Goal: Use online tool/utility: Utilize a website feature to perform a specific function

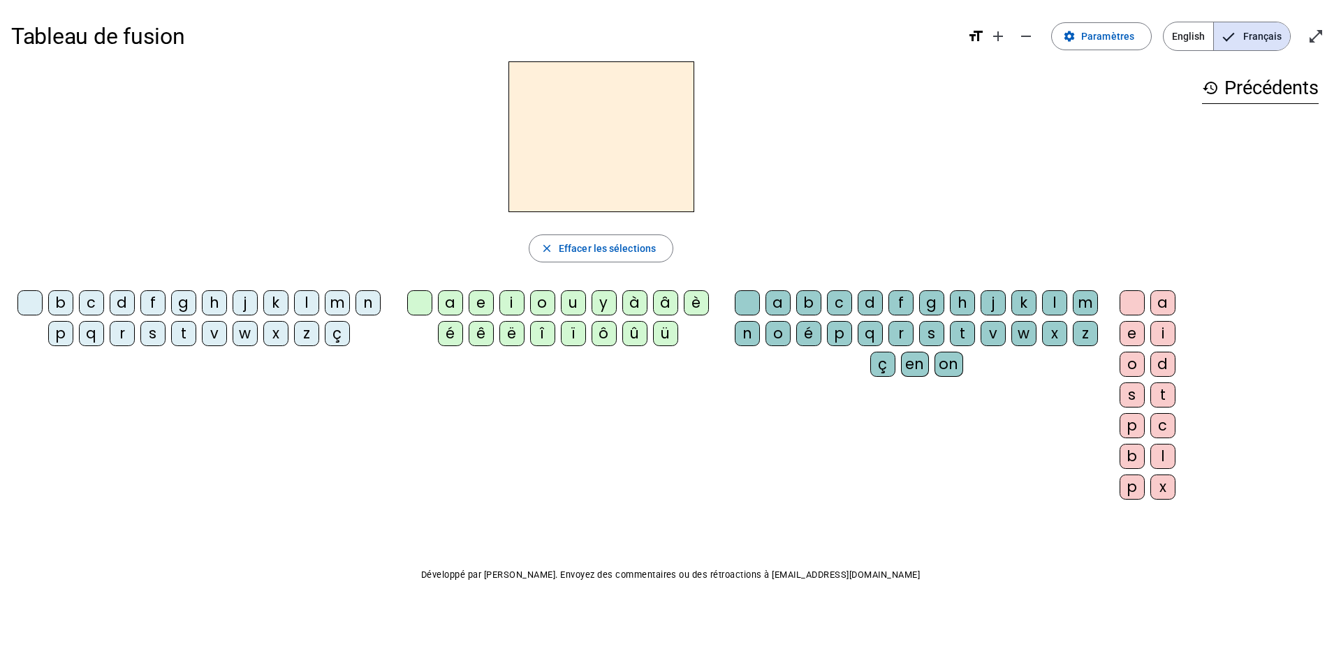
click at [152, 334] on div "s" at bounding box center [152, 333] width 25 height 25
click at [570, 298] on div "u" at bounding box center [573, 302] width 25 height 25
click at [563, 251] on span "Effacer les sélections" at bounding box center [607, 248] width 97 height 17
click at [151, 338] on div "s" at bounding box center [152, 333] width 25 height 25
click at [513, 299] on div "i" at bounding box center [511, 302] width 25 height 25
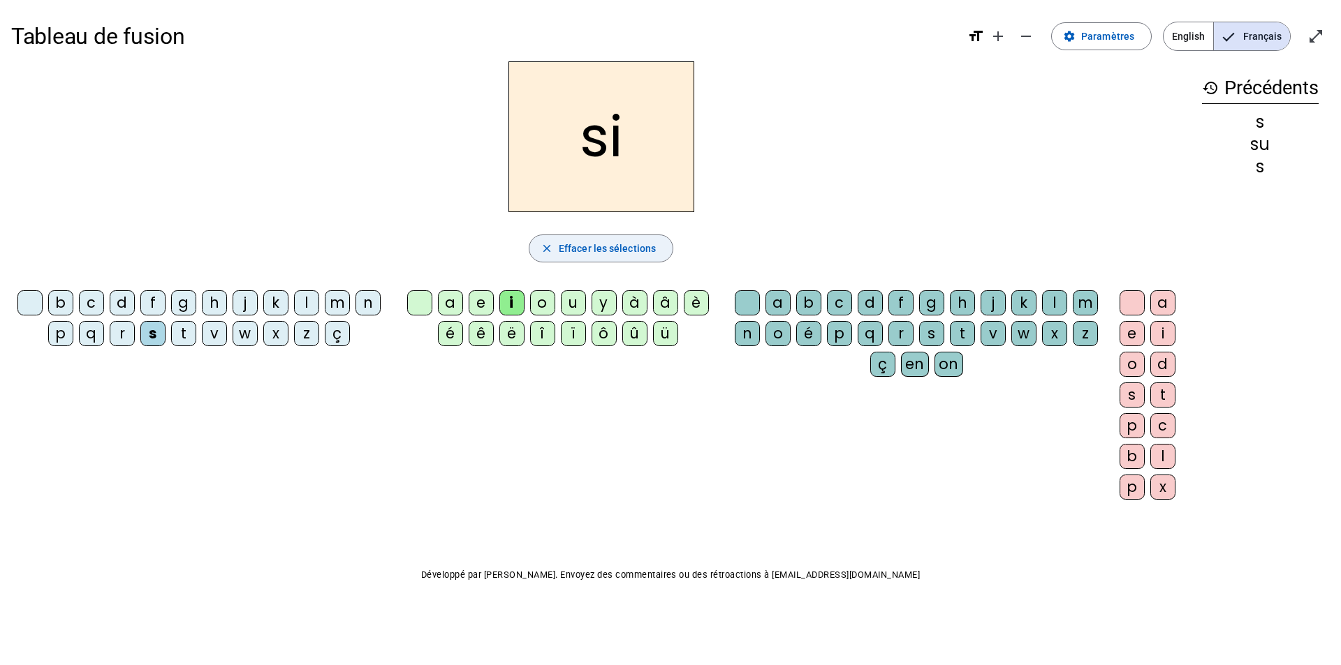
click at [556, 245] on span "button" at bounding box center [600, 249] width 143 height 34
click at [155, 336] on div "s" at bounding box center [152, 333] width 25 height 25
click at [484, 303] on div "e" at bounding box center [480, 302] width 25 height 25
click at [576, 244] on span "Effacer les sélections" at bounding box center [607, 248] width 97 height 17
click at [154, 337] on div "s" at bounding box center [152, 333] width 25 height 25
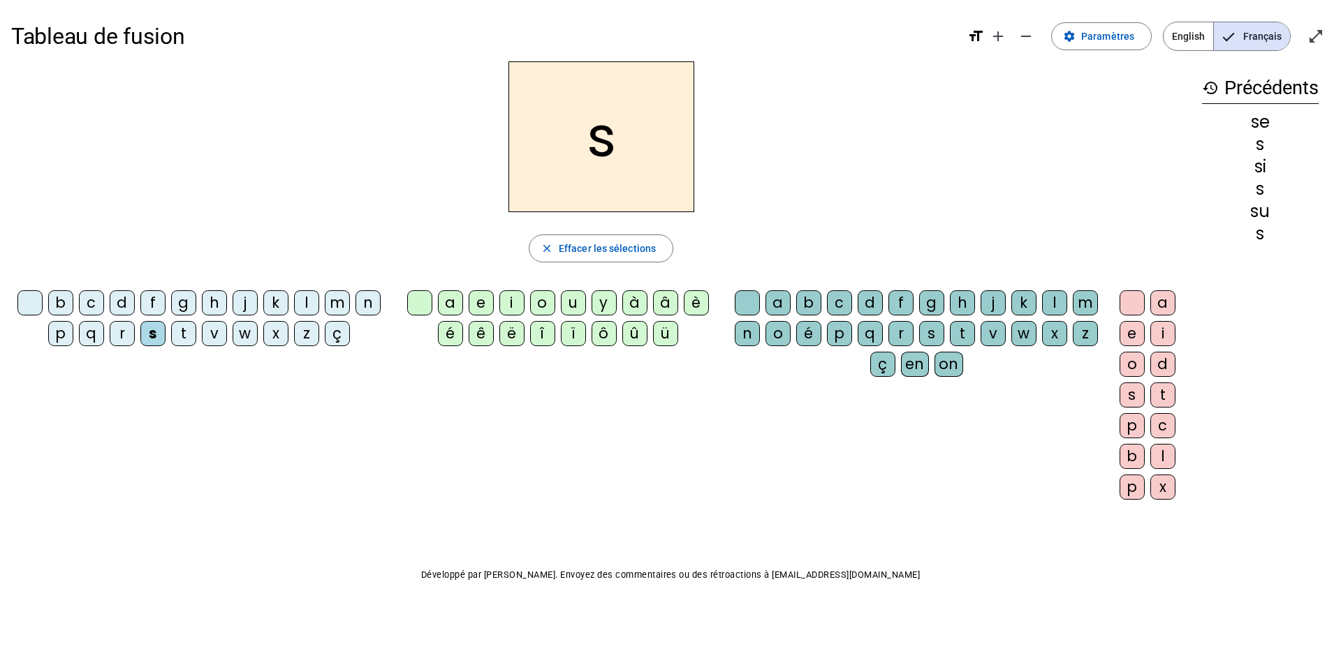
click at [450, 300] on div "a" at bounding box center [450, 302] width 25 height 25
click at [566, 249] on span "Effacer les sélections" at bounding box center [607, 248] width 97 height 17
click at [210, 337] on div "v" at bounding box center [214, 333] width 25 height 25
click at [448, 302] on div "a" at bounding box center [450, 302] width 25 height 25
click at [883, 337] on div "s" at bounding box center [931, 333] width 25 height 25
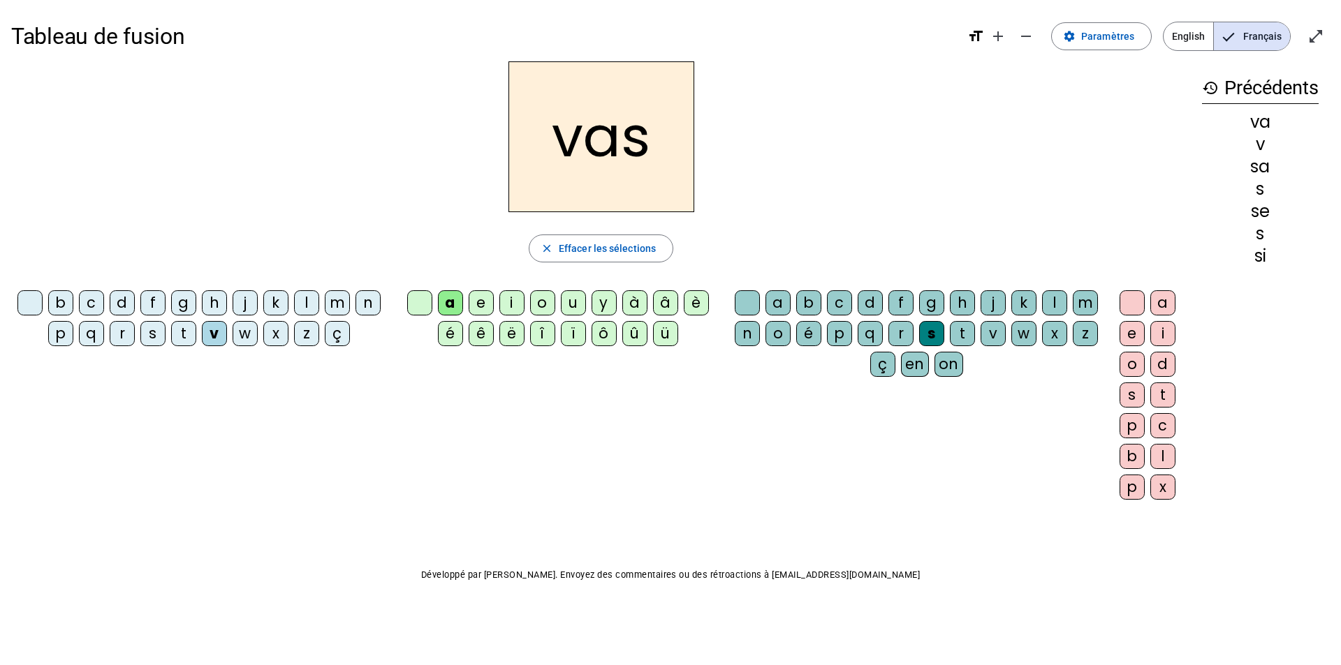
click at [481, 300] on div "e" at bounding box center [480, 302] width 25 height 25
click at [564, 244] on span "Effacer les sélections" at bounding box center [607, 248] width 97 height 17
click at [219, 333] on div "v" at bounding box center [214, 333] width 25 height 25
click at [455, 302] on div "a" at bounding box center [450, 302] width 25 height 25
click at [883, 332] on div "s" at bounding box center [931, 333] width 25 height 25
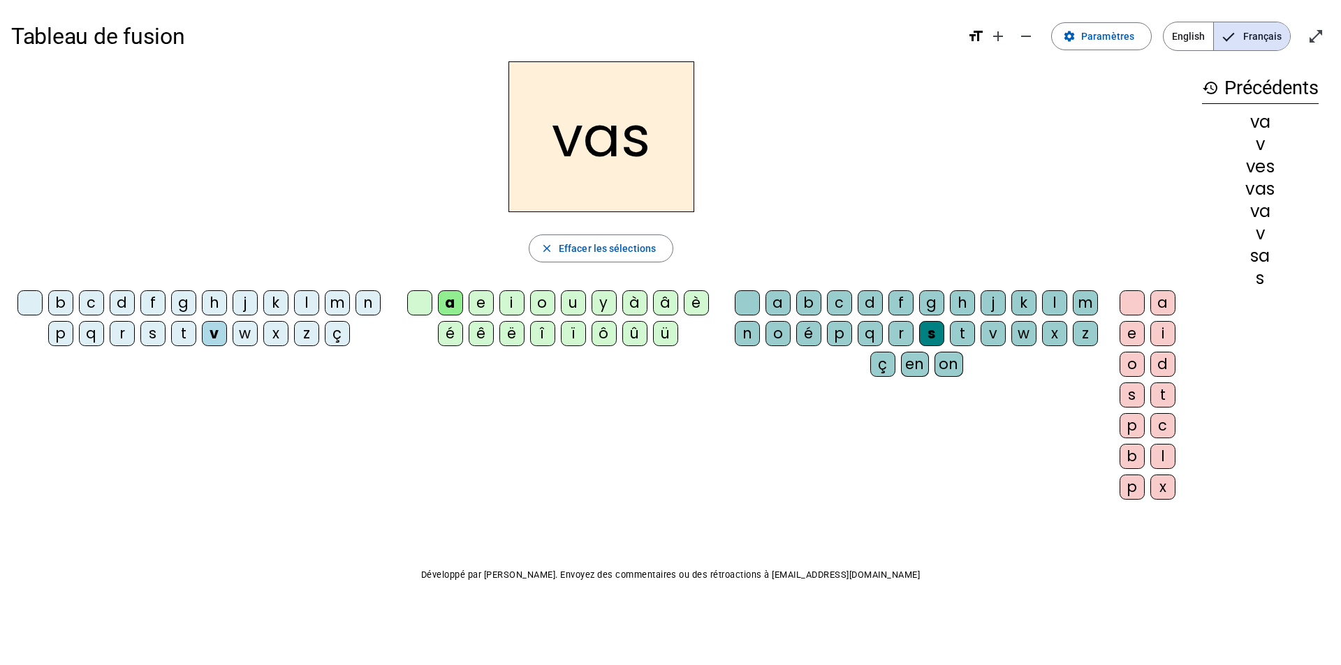
click at [883, 330] on div "e" at bounding box center [1131, 333] width 25 height 25
click at [564, 239] on span "button" at bounding box center [600, 249] width 143 height 34
click at [96, 302] on div "c" at bounding box center [91, 302] width 25 height 25
click at [459, 302] on div "a" at bounding box center [450, 302] width 25 height 25
click at [883, 332] on div "s" at bounding box center [931, 333] width 25 height 25
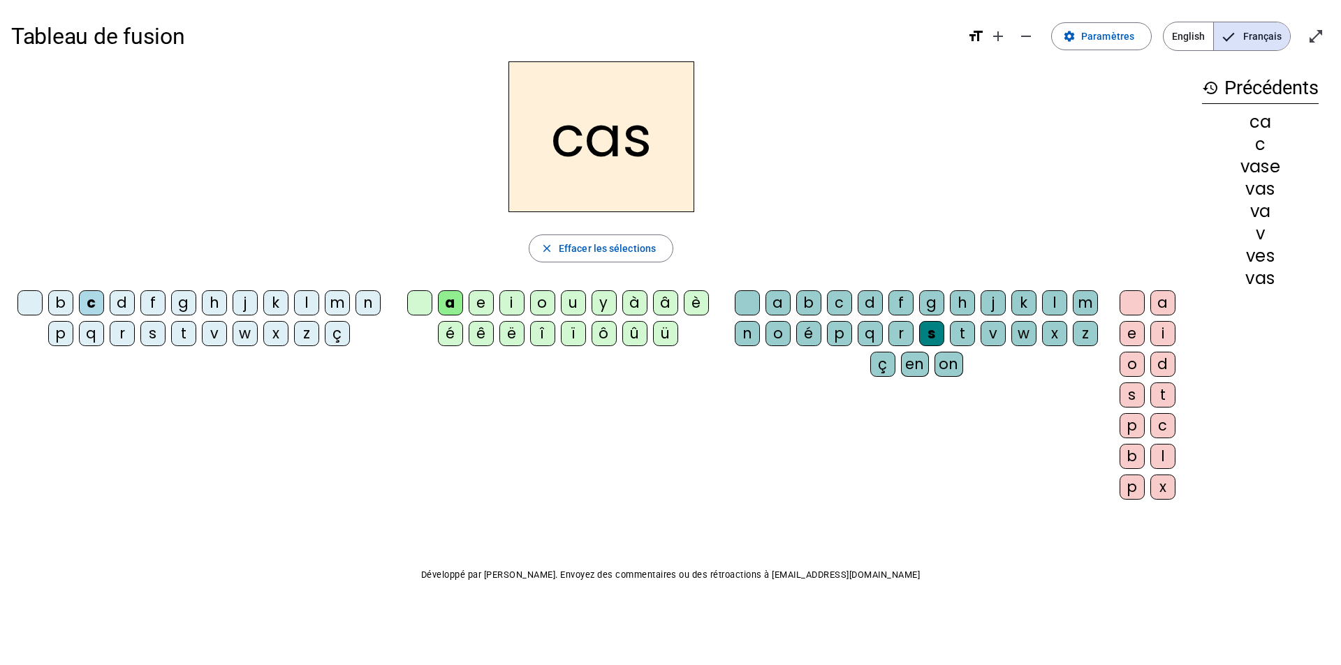
click at [883, 332] on div "e" at bounding box center [1131, 333] width 25 height 25
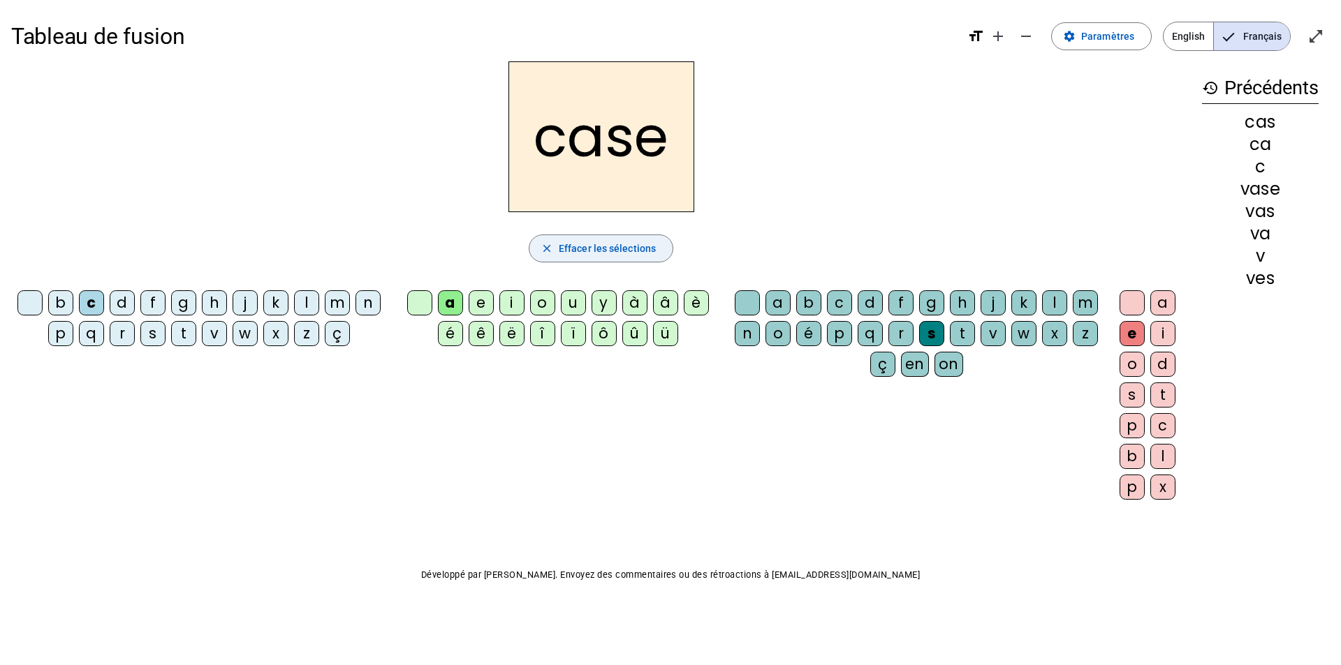
click at [567, 258] on span "button" at bounding box center [600, 249] width 143 height 34
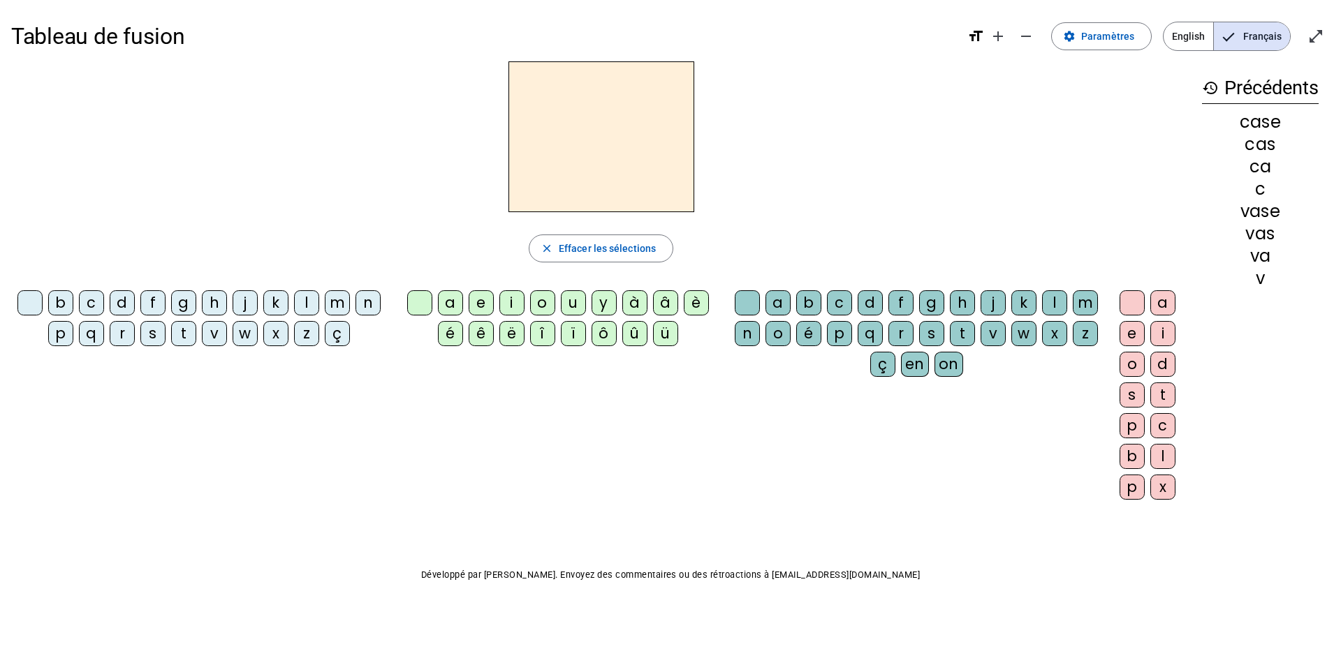
click at [246, 303] on div "j" at bounding box center [244, 302] width 25 height 25
click at [450, 302] on div "a" at bounding box center [450, 302] width 25 height 25
click at [883, 329] on div "s" at bounding box center [931, 333] width 25 height 25
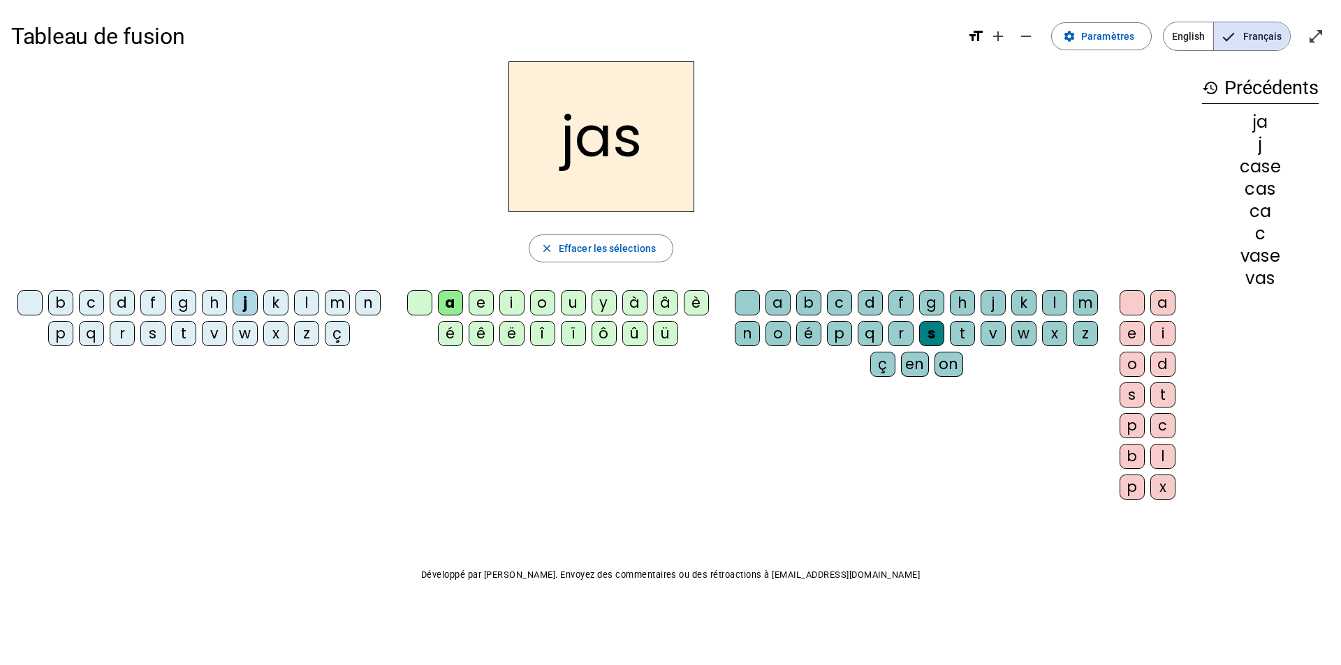
click at [883, 336] on div "e" at bounding box center [1131, 333] width 25 height 25
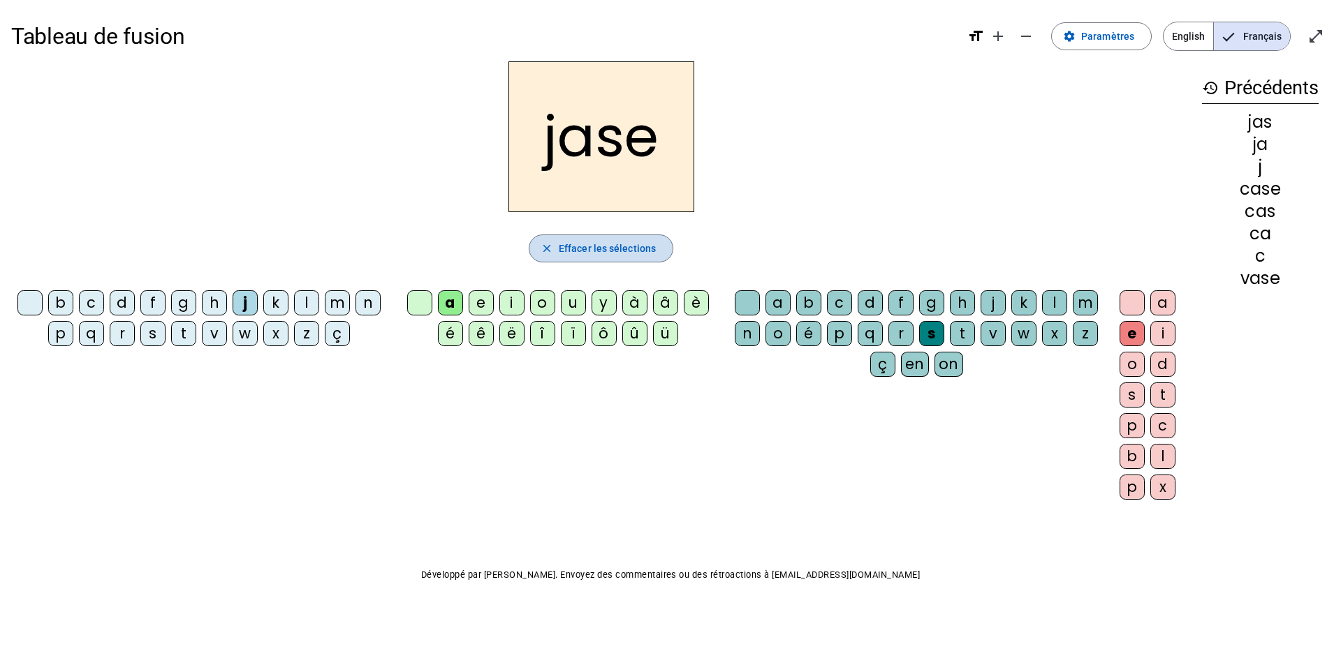
click at [565, 246] on span "Effacer les sélections" at bounding box center [607, 248] width 97 height 17
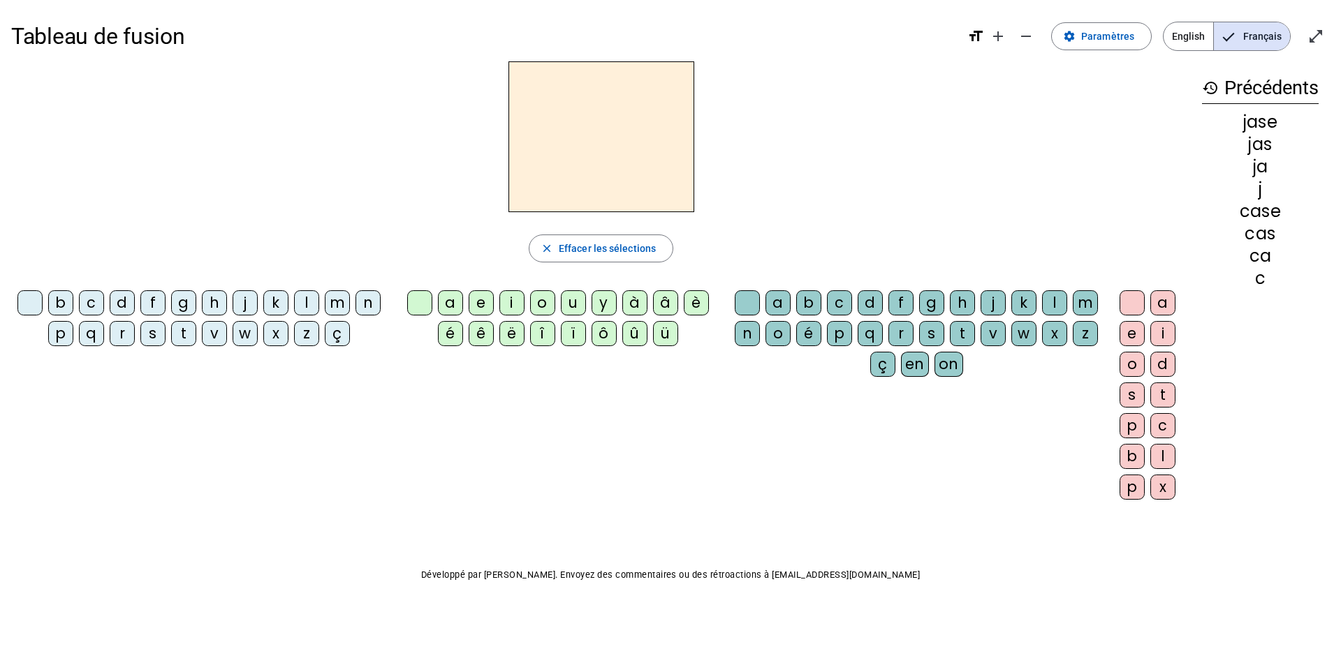
click at [64, 302] on div "b" at bounding box center [60, 302] width 25 height 25
click at [450, 300] on div "a" at bounding box center [450, 302] width 25 height 25
click at [883, 334] on div "s" at bounding box center [931, 333] width 25 height 25
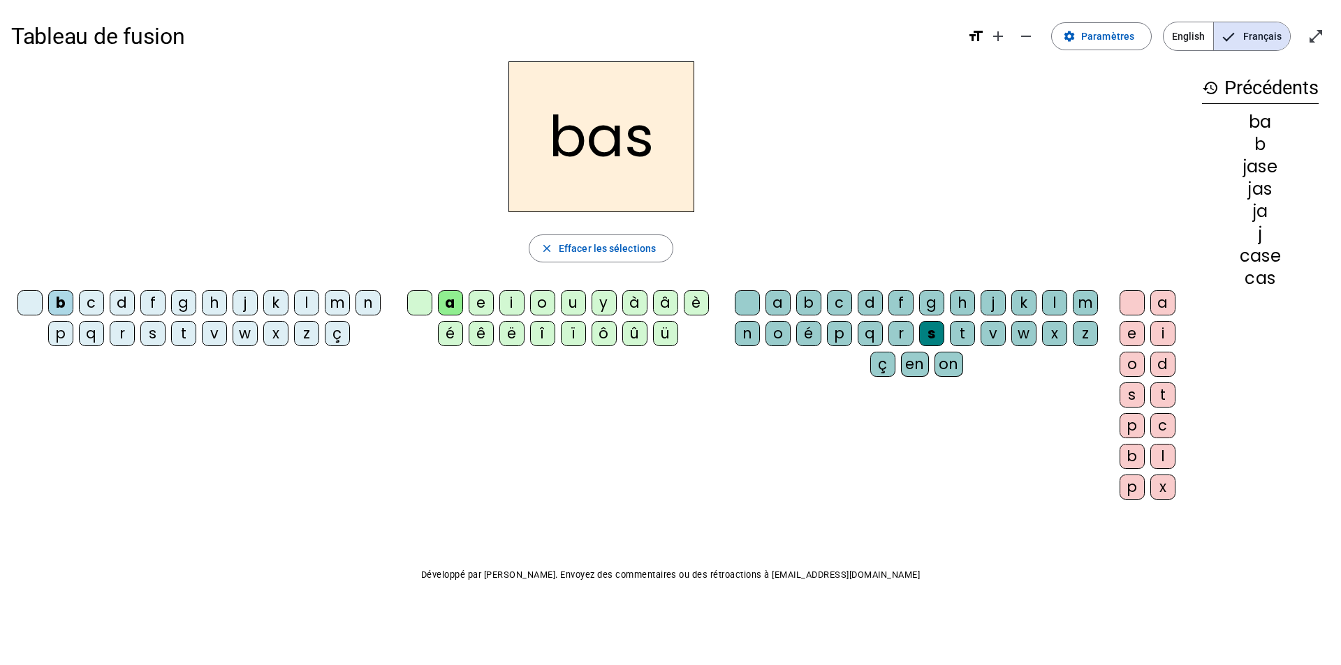
click at [883, 330] on div "e" at bounding box center [1131, 333] width 25 height 25
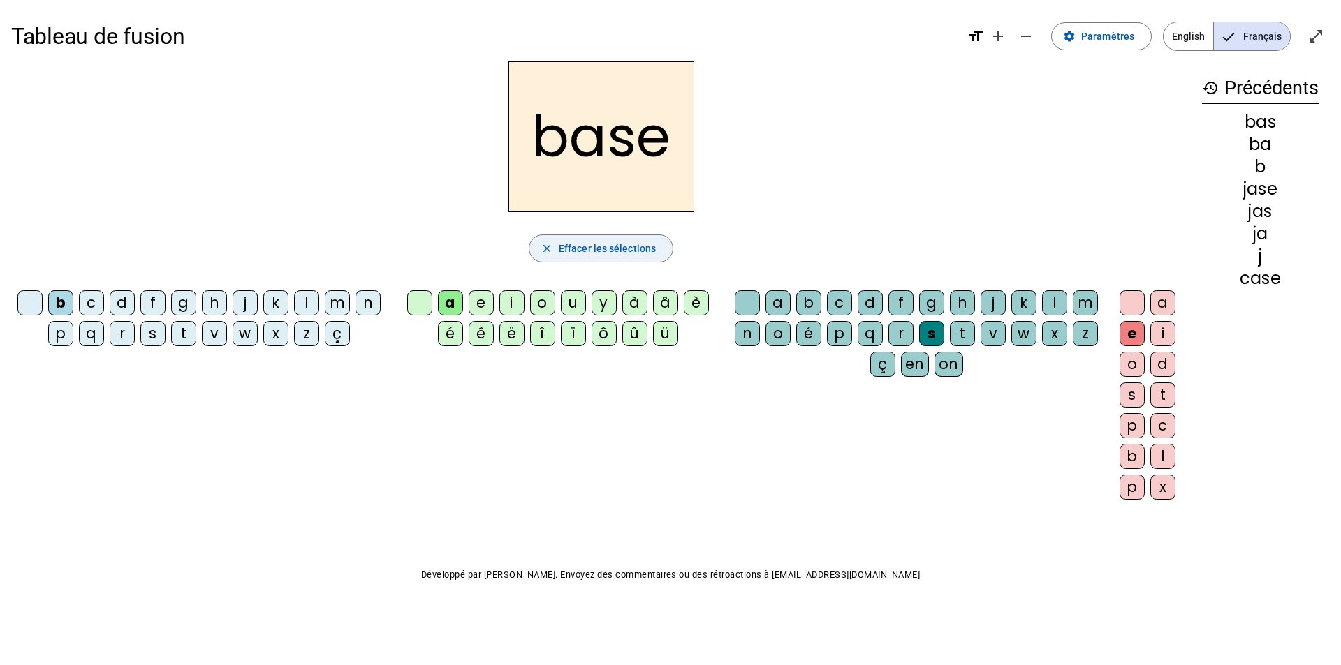
click at [568, 249] on span "Effacer les sélections" at bounding box center [607, 248] width 97 height 17
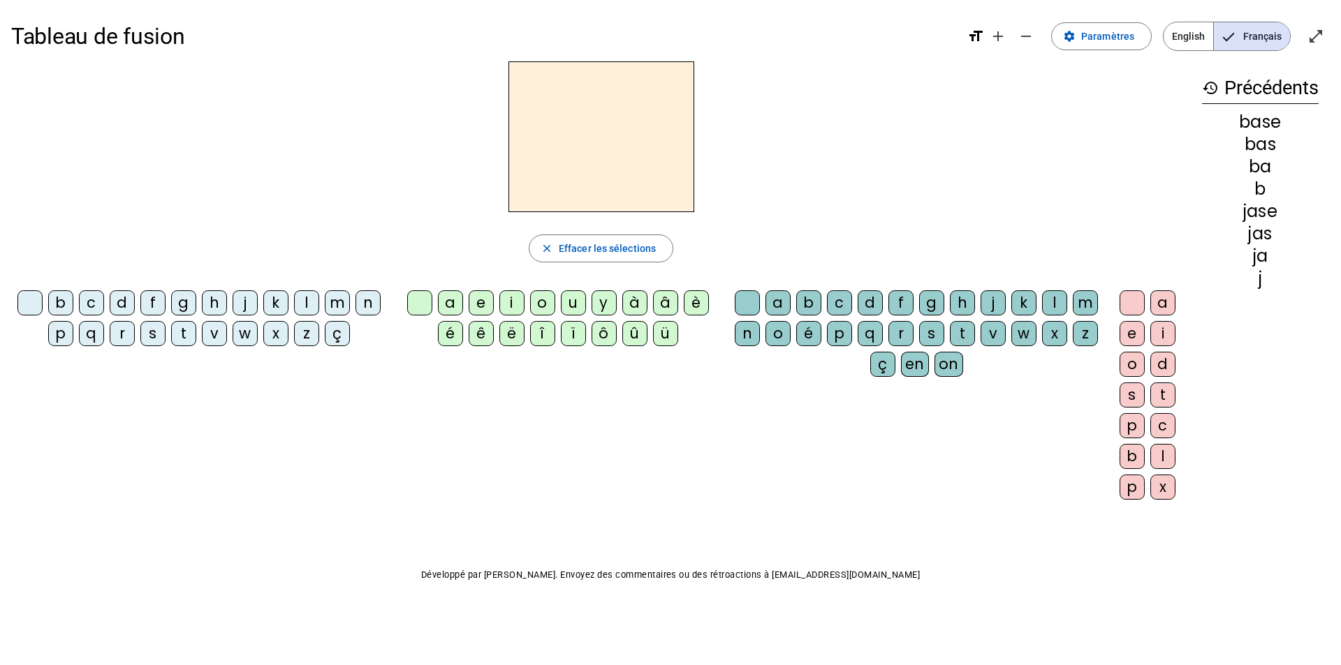
click at [64, 302] on div "b" at bounding box center [60, 302] width 25 height 25
click at [512, 298] on div "i" at bounding box center [511, 302] width 25 height 25
click at [883, 330] on div "s" at bounding box center [931, 333] width 25 height 25
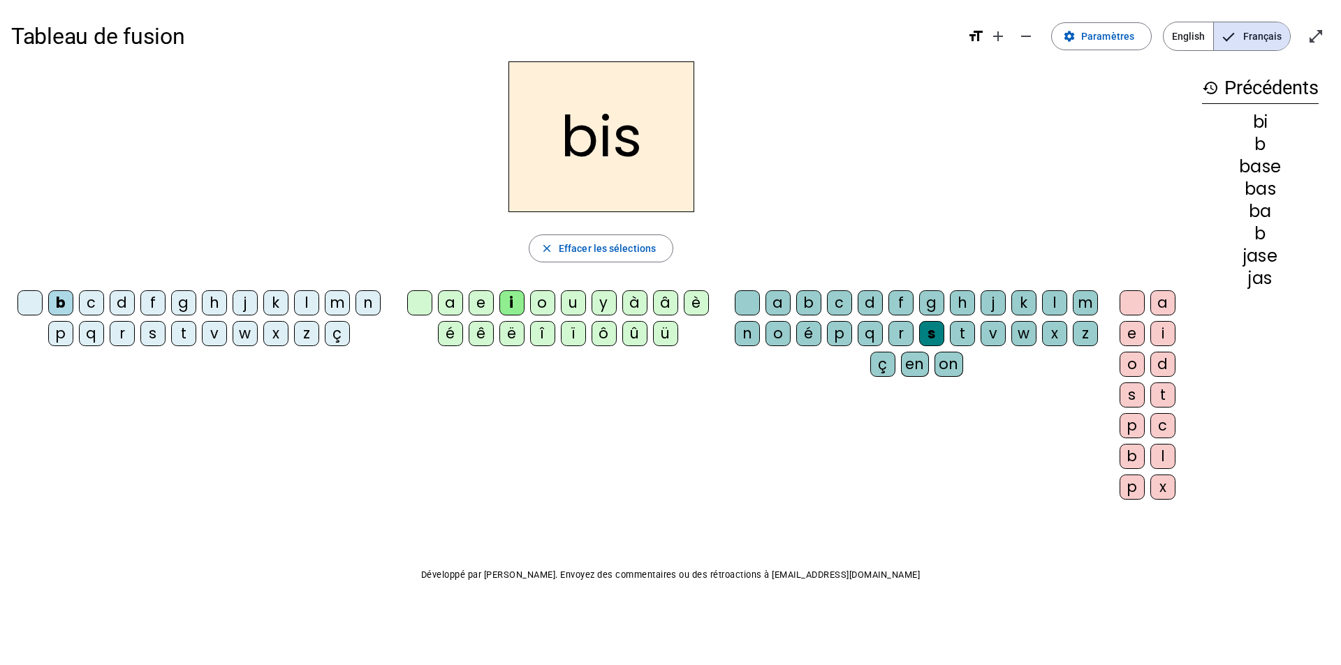
click at [883, 328] on div "e" at bounding box center [1131, 333] width 25 height 25
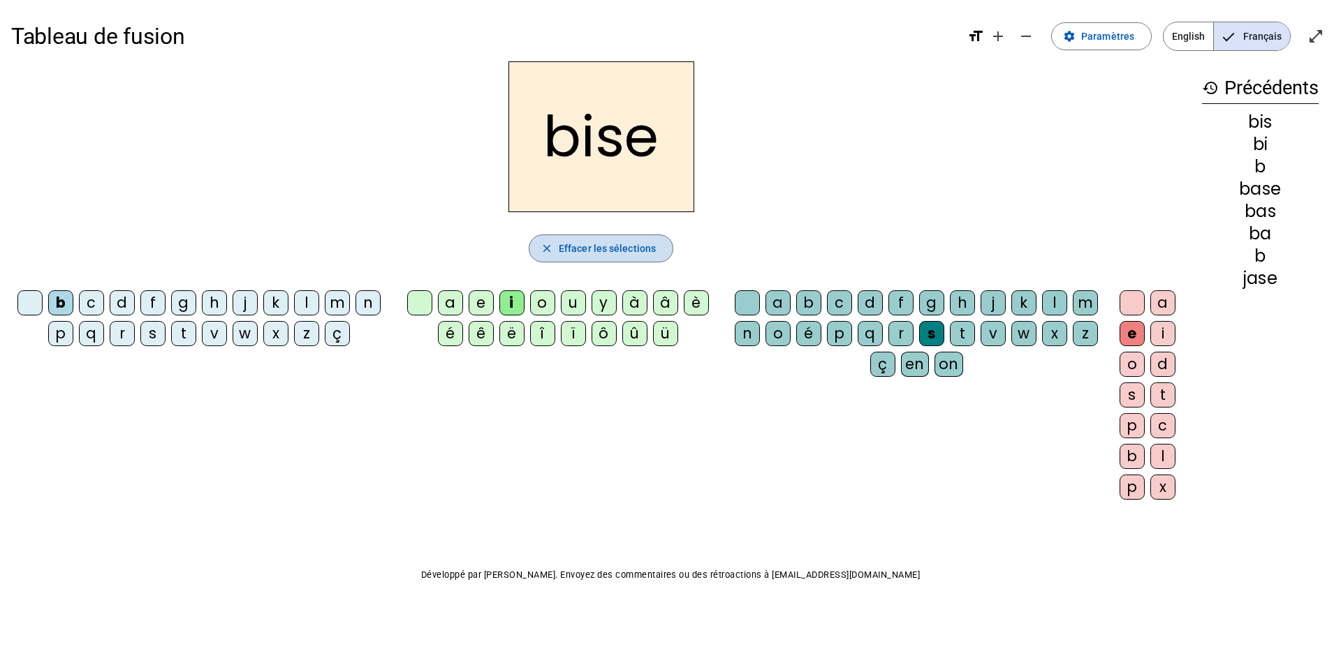
click at [559, 244] on span "Effacer les sélections" at bounding box center [607, 248] width 97 height 17
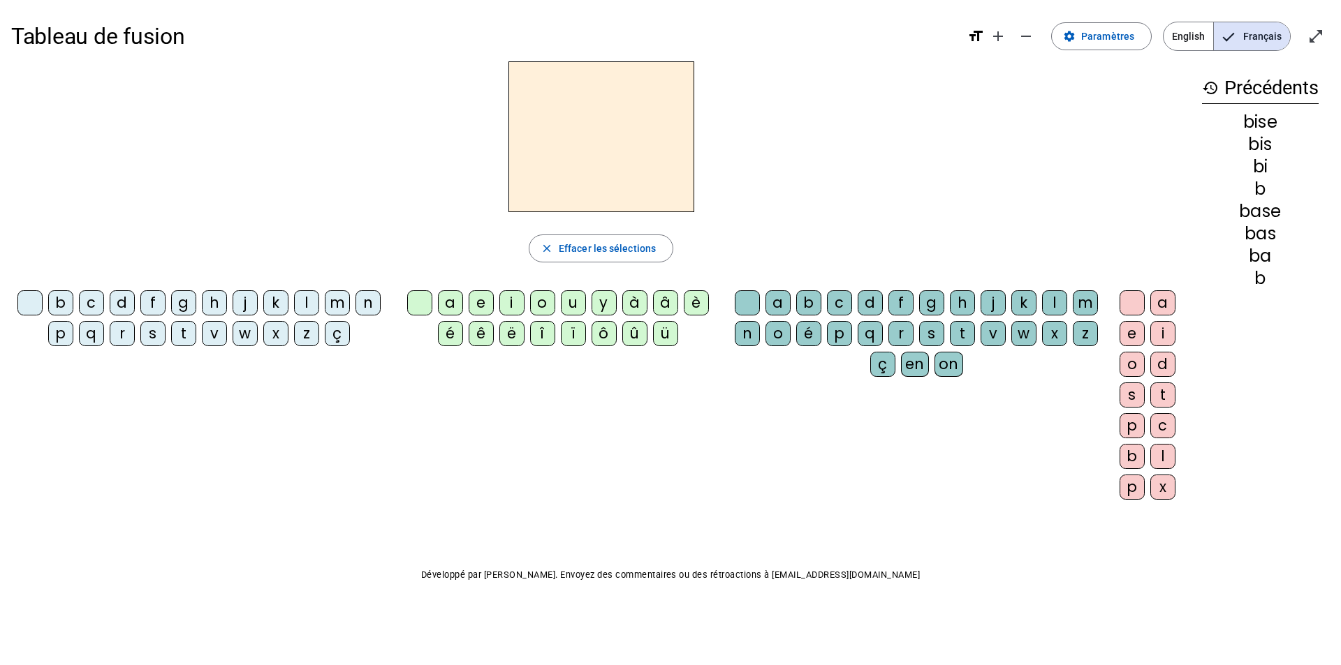
click at [333, 303] on div "m" at bounding box center [337, 302] width 25 height 25
click at [511, 304] on div "i" at bounding box center [511, 302] width 25 height 25
click at [883, 336] on div "s" at bounding box center [931, 333] width 25 height 25
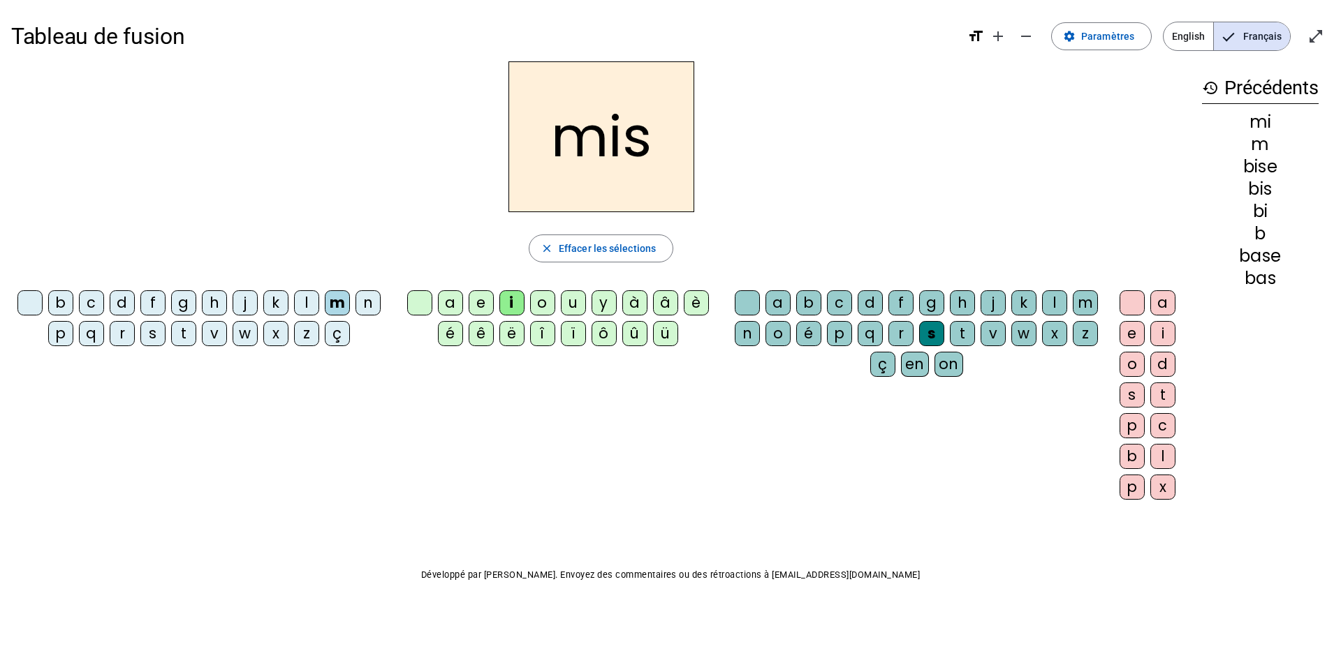
click at [883, 337] on div "e" at bounding box center [1131, 333] width 25 height 25
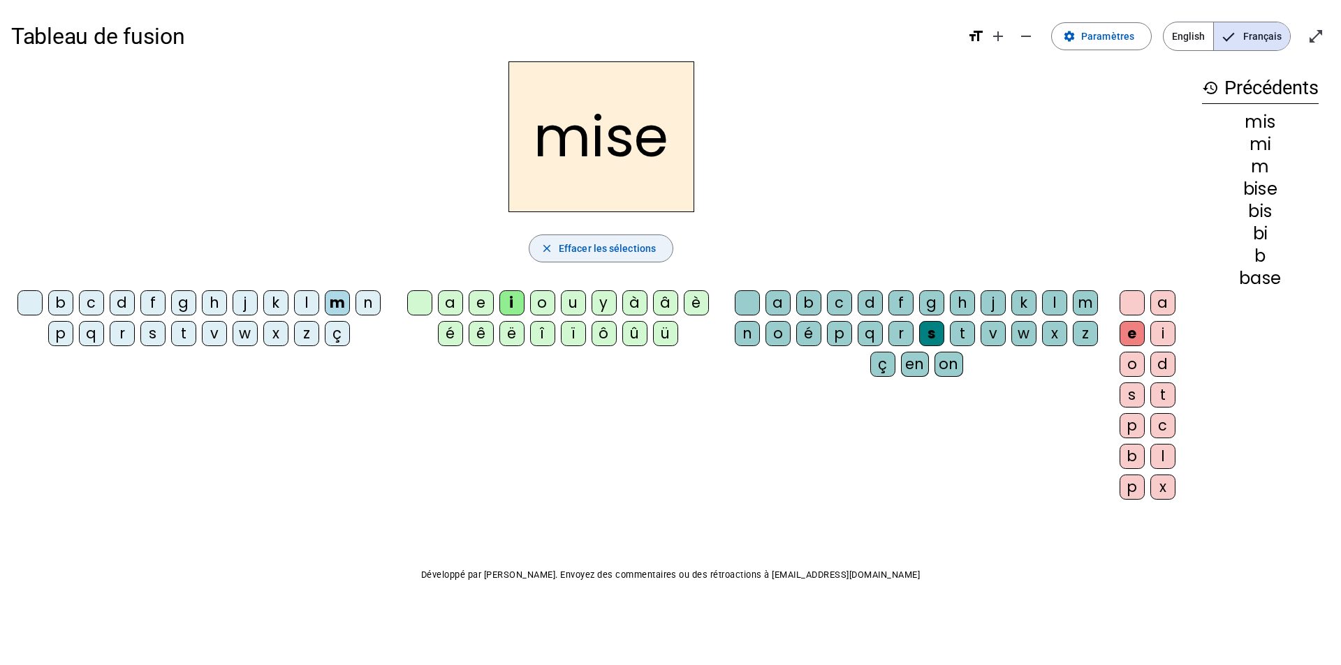
click at [563, 250] on span "Effacer les sélections" at bounding box center [607, 248] width 97 height 17
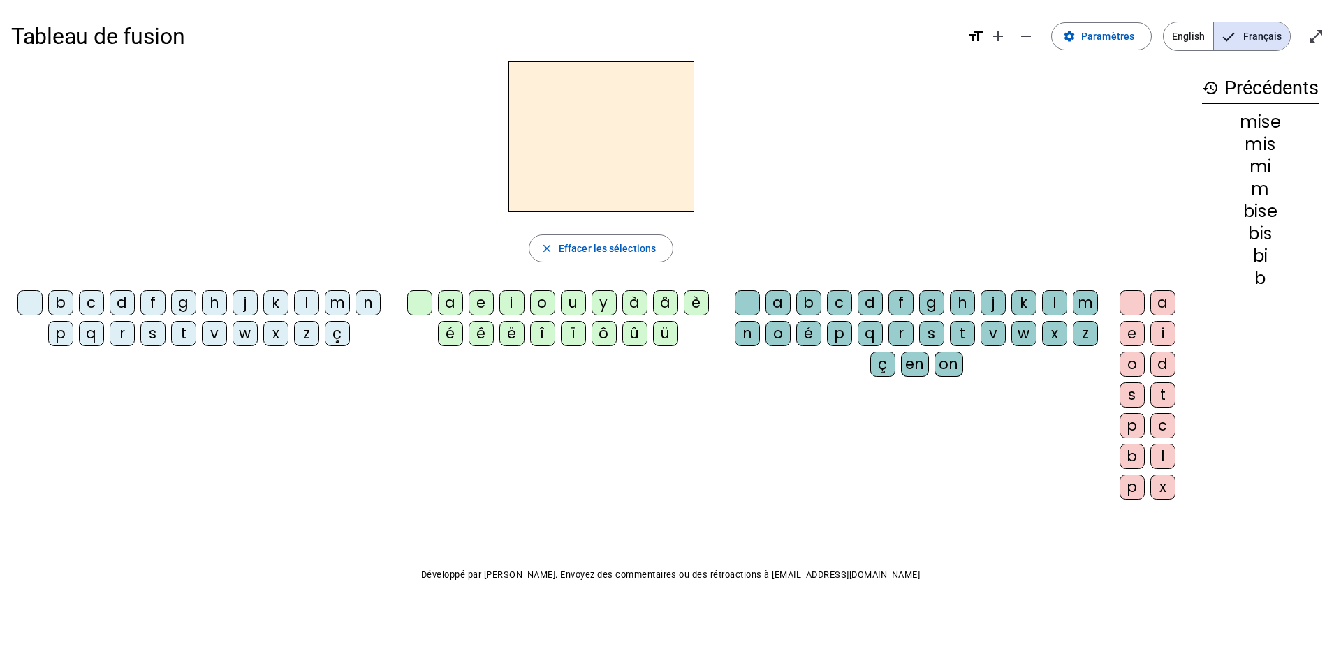
click at [305, 302] on div "l" at bounding box center [306, 302] width 25 height 25
drag, startPoint x: 510, startPoint y: 301, endPoint x: 517, endPoint y: 302, distance: 7.0
click at [517, 302] on div "i" at bounding box center [511, 302] width 25 height 25
drag, startPoint x: 928, startPoint y: 331, endPoint x: 935, endPoint y: 333, distance: 7.3
click at [883, 333] on div "s" at bounding box center [931, 333] width 25 height 25
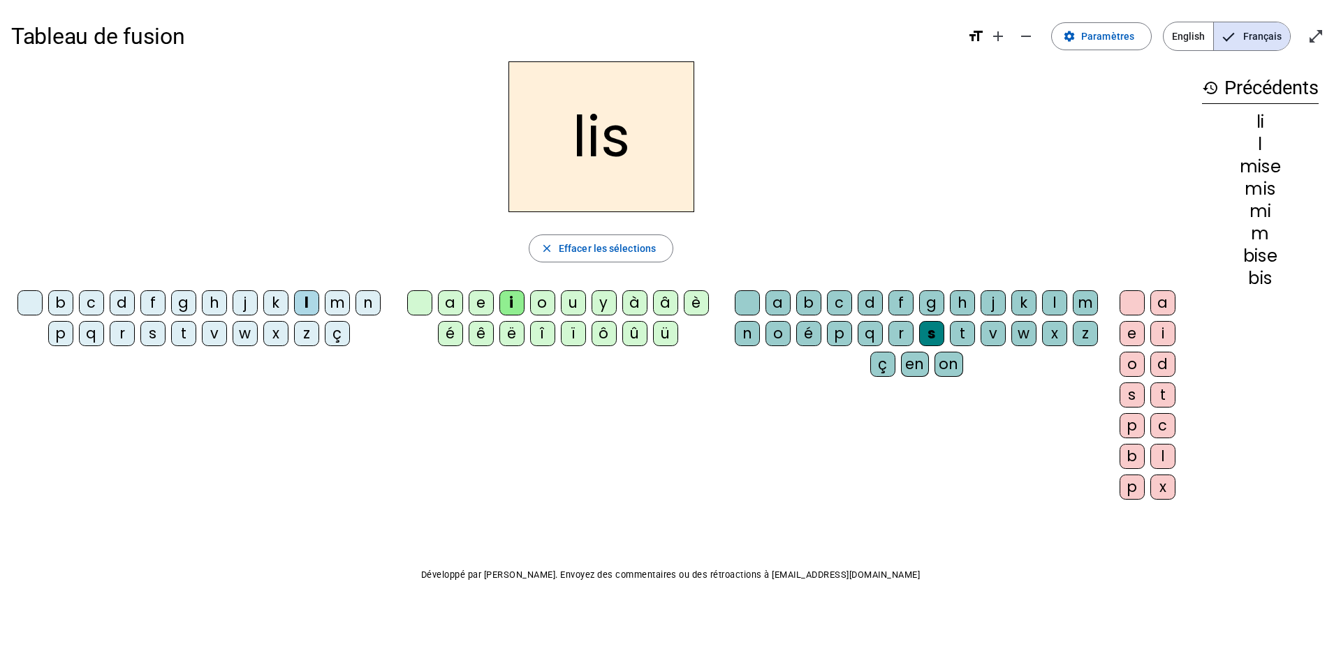
click at [883, 331] on div "a e i o d s t p c b l p x" at bounding box center [1150, 397] width 70 height 215
click at [883, 337] on div "e" at bounding box center [1131, 333] width 25 height 25
click at [570, 246] on span "Effacer les sélections" at bounding box center [607, 248] width 97 height 17
click at [212, 333] on div "v" at bounding box center [214, 333] width 25 height 25
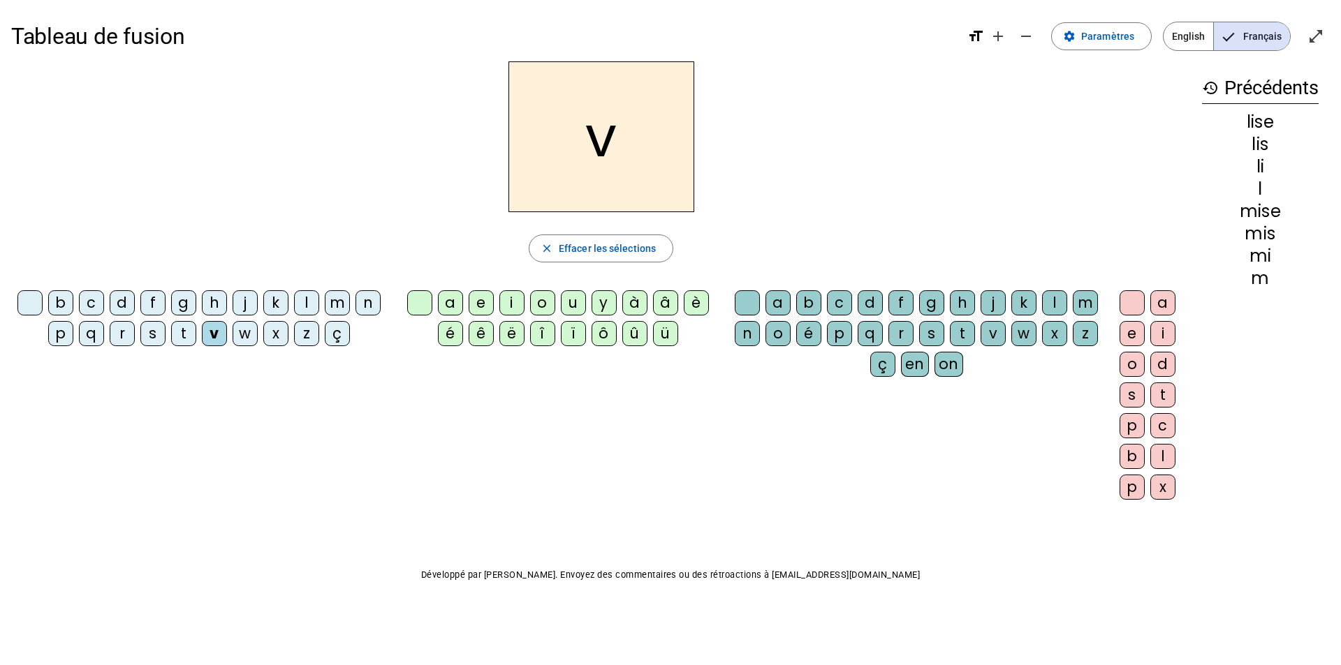
click at [515, 297] on div "i" at bounding box center [511, 302] width 25 height 25
click at [883, 337] on div "s" at bounding box center [931, 333] width 25 height 25
click at [883, 332] on div "e" at bounding box center [1131, 333] width 25 height 25
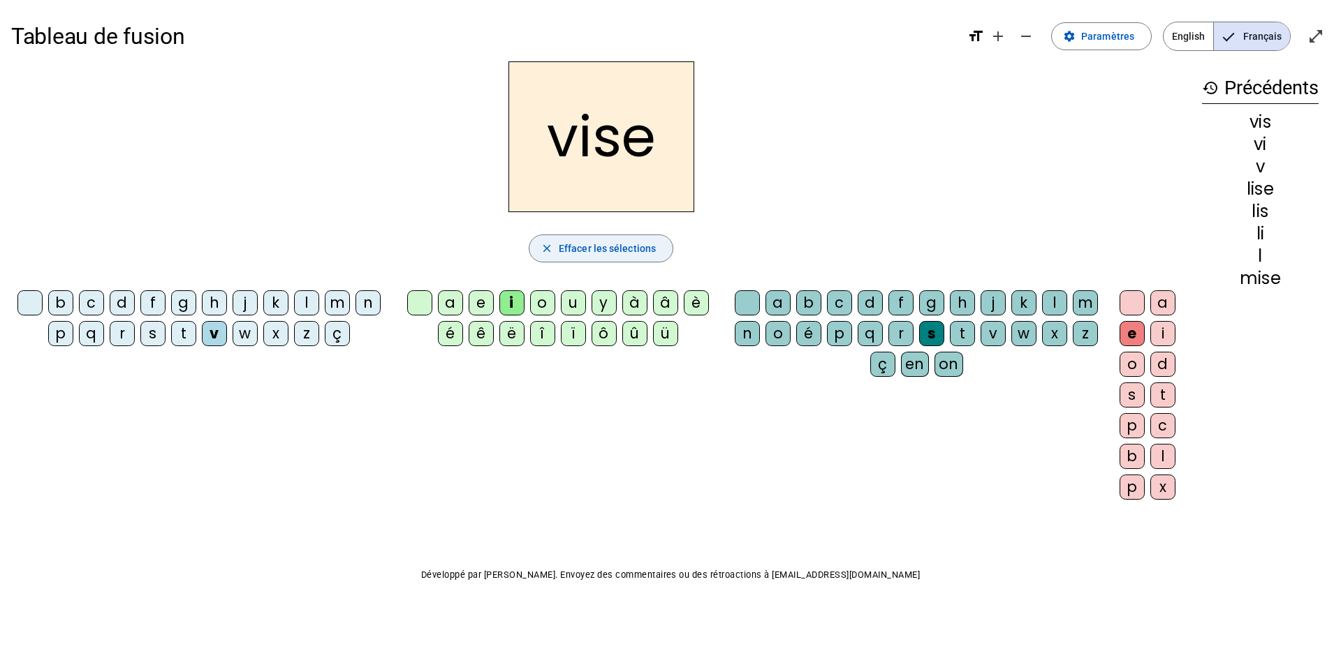
click at [570, 248] on span "Effacer les sélections" at bounding box center [607, 248] width 97 height 17
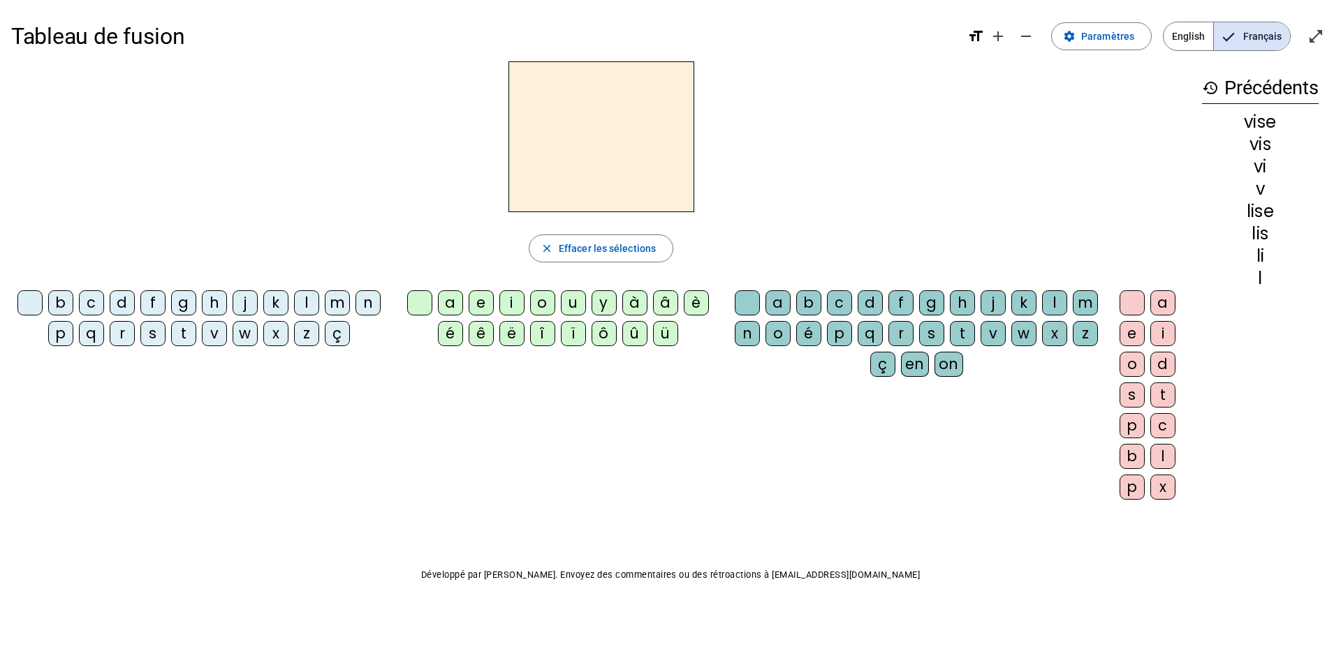
click at [212, 333] on div "v" at bounding box center [214, 333] width 25 height 25
click at [517, 303] on div "i" at bounding box center [511, 302] width 25 height 25
click at [870, 303] on div "d" at bounding box center [869, 302] width 25 height 25
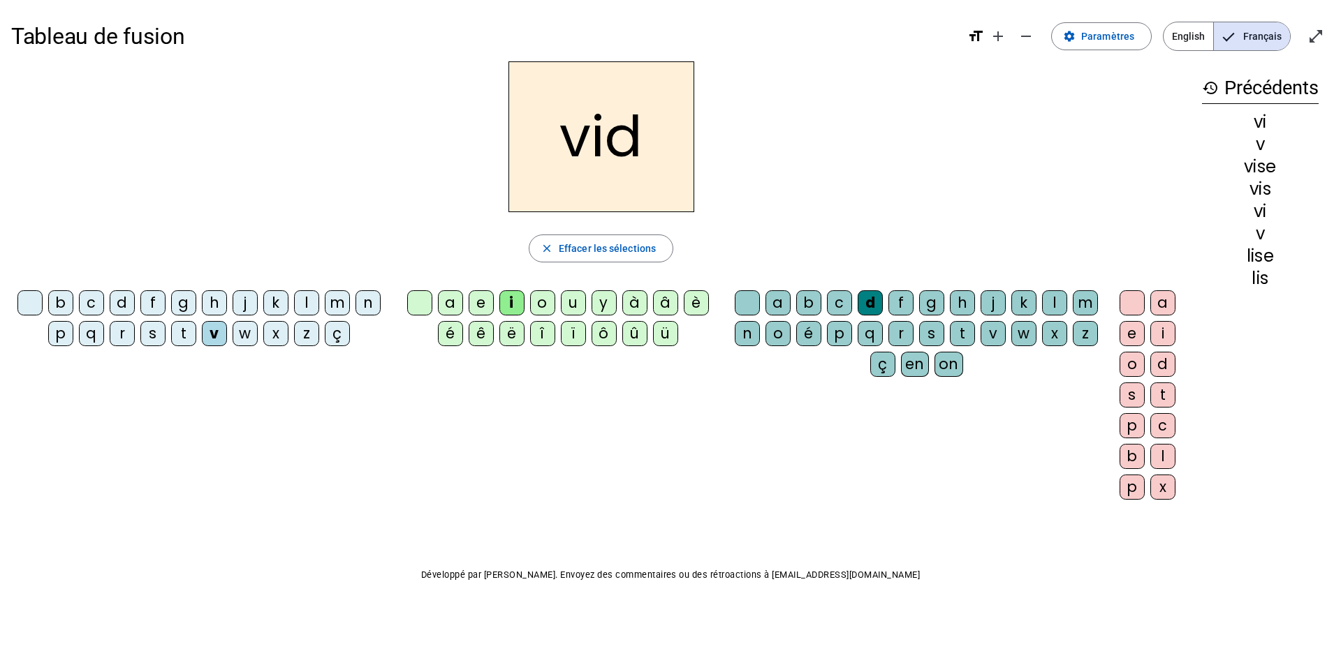
click at [883, 330] on div "e" at bounding box center [1131, 333] width 25 height 25
